Goal: Browse casually: Explore the website without a specific task or goal

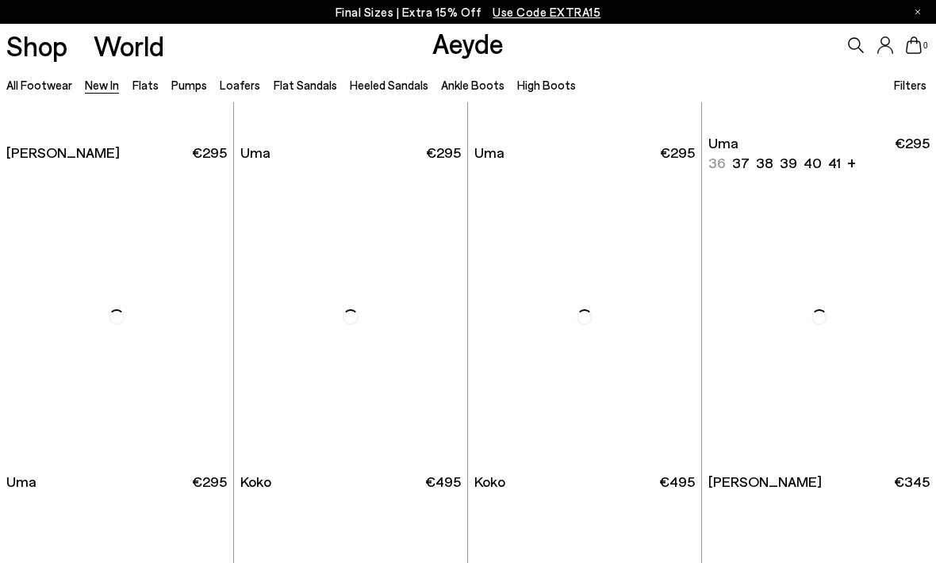
scroll to position [6005, 0]
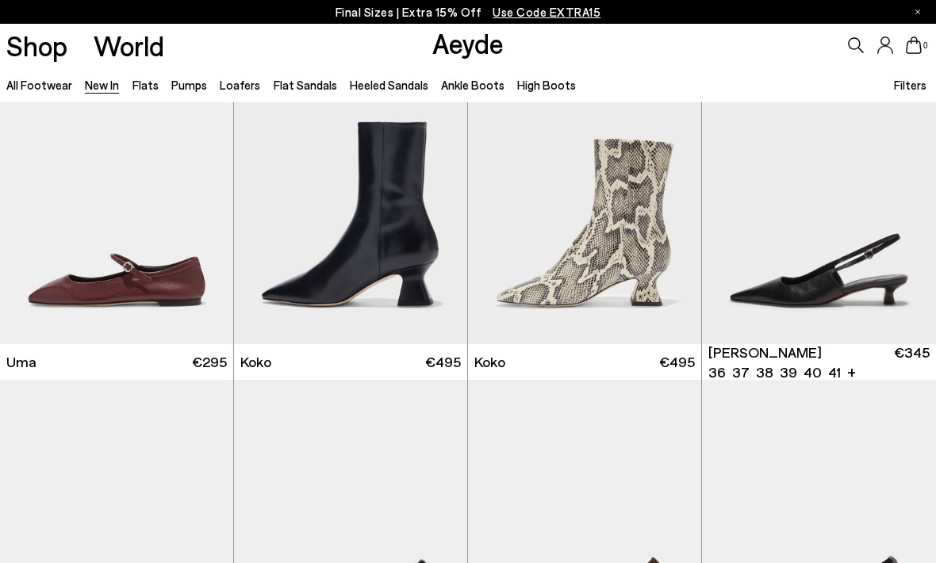
scroll to position [6312, 0]
